Goal: Task Accomplishment & Management: Use online tool/utility

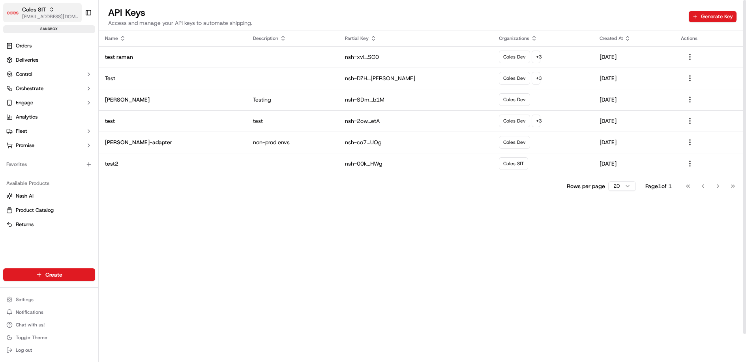
click at [46, 12] on div "Coles SIT" at bounding box center [50, 10] width 56 height 8
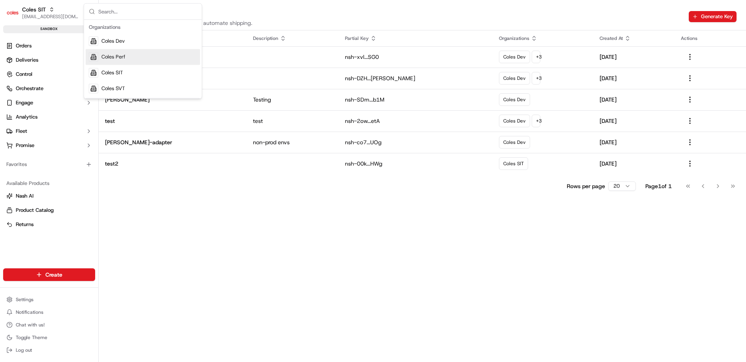
click at [144, 55] on div "Coles Perf" at bounding box center [143, 57] width 115 height 16
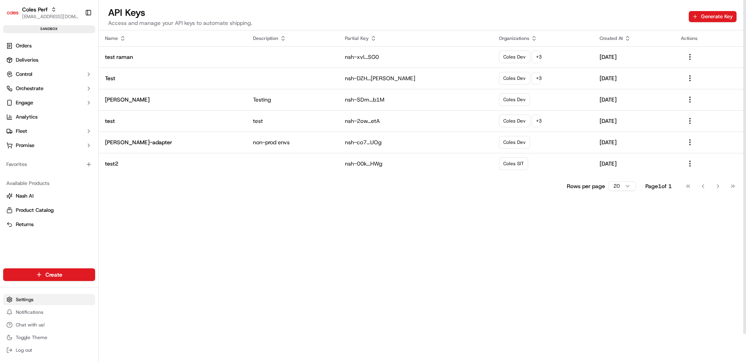
click at [41, 295] on html "Coles Perf [EMAIL_ADDRESS][DOMAIN_NAME] Toggle Sidebar sandbox Orders Deliverie…" at bounding box center [373, 181] width 746 height 362
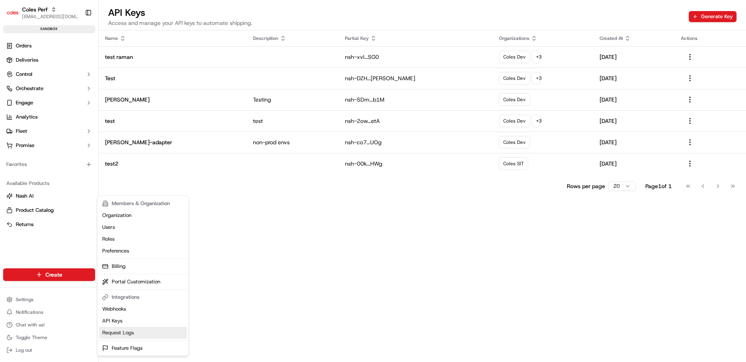
click at [133, 331] on link "Request Logs" at bounding box center [143, 333] width 88 height 12
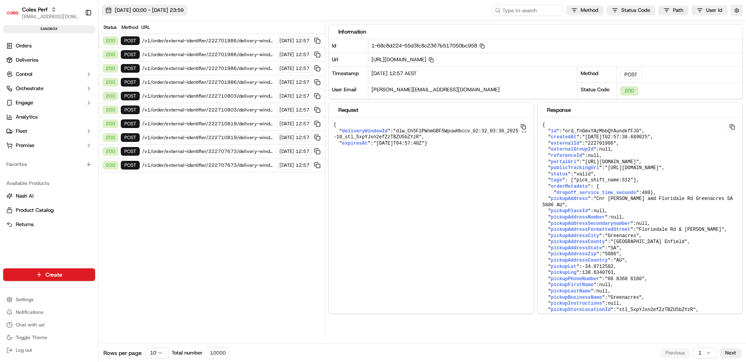
click at [165, 8] on span "[DATE] 00:00 - [DATE] 23:59" at bounding box center [149, 10] width 69 height 7
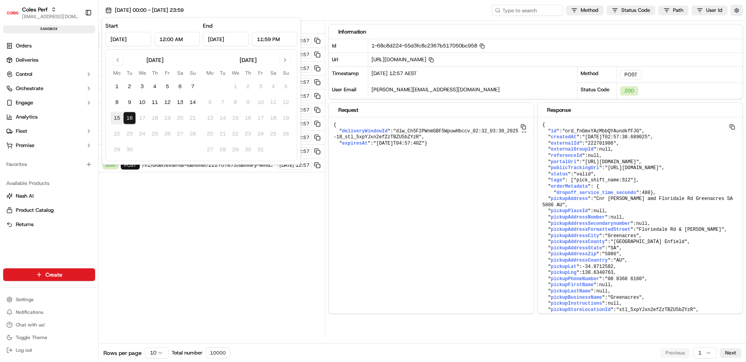
click at [116, 116] on button "15" at bounding box center [117, 118] width 13 height 13
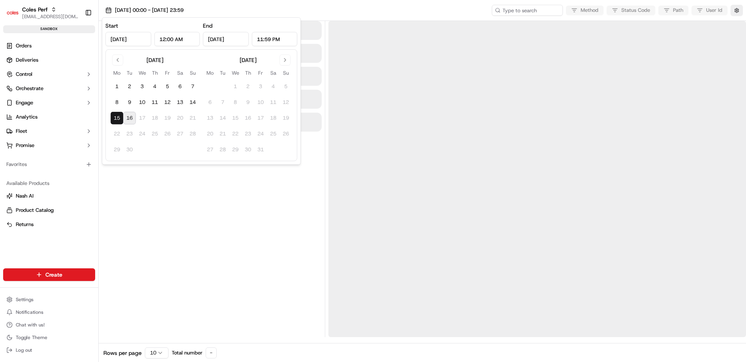
type input "[DATE]"
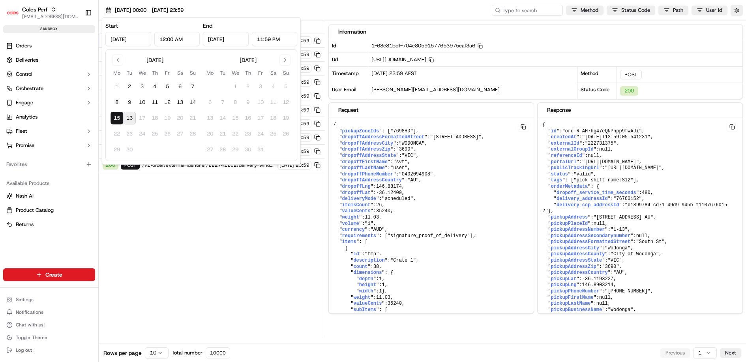
click at [227, 41] on input "[DATE]" at bounding box center [226, 39] width 46 height 14
click at [222, 41] on input "[DATE]" at bounding box center [226, 39] width 46 height 14
click at [131, 118] on button "16" at bounding box center [129, 118] width 13 height 13
type input "[DATE]"
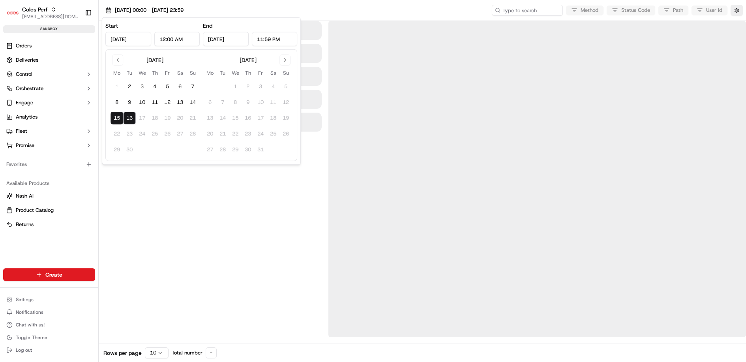
click at [224, 205] on div at bounding box center [212, 179] width 220 height 316
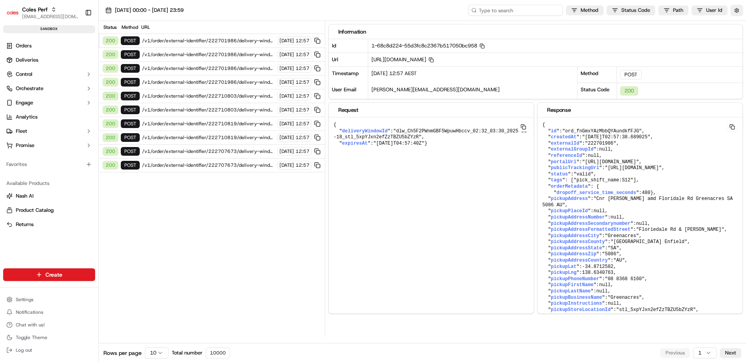
click at [535, 11] on input at bounding box center [515, 10] width 95 height 11
paste input "1-68c85b5b-70b6b66d2eae3e937420a465"
type input "1-68c85b5b-70b6b66d2eae3e937420a465"
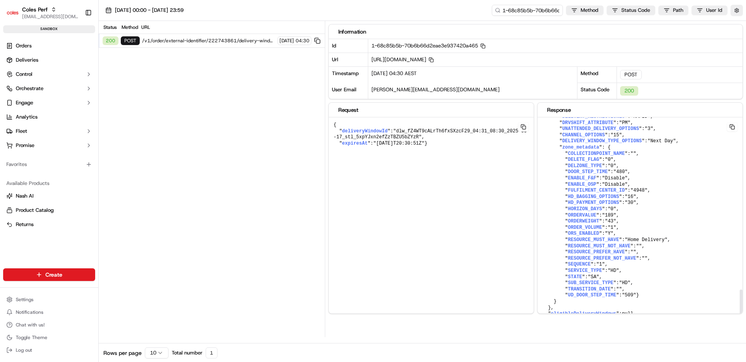
scroll to position [999, 0]
